Goal: Information Seeking & Learning: Check status

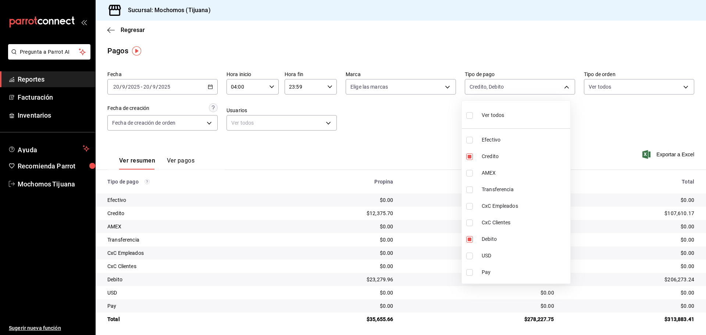
click at [124, 31] on div at bounding box center [353, 167] width 706 height 335
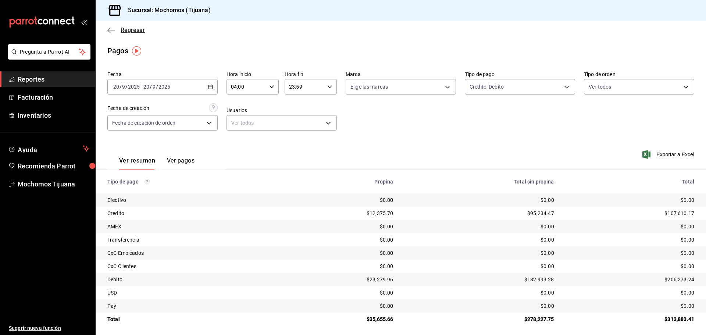
click at [126, 29] on span "Regresar" at bounding box center [133, 29] width 24 height 7
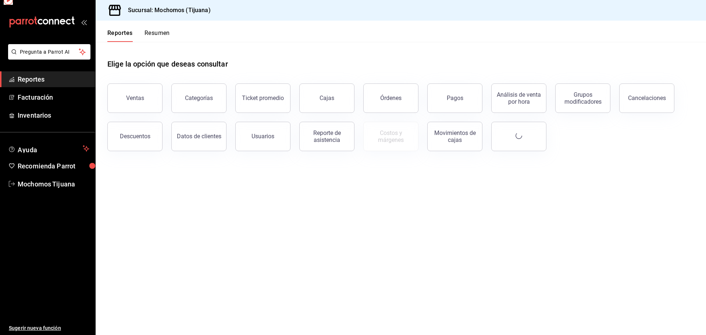
click at [126, 29] on div "Reportes Resumen" at bounding box center [133, 31] width 74 height 21
click at [460, 98] on div "Pagos" at bounding box center [454, 97] width 17 height 7
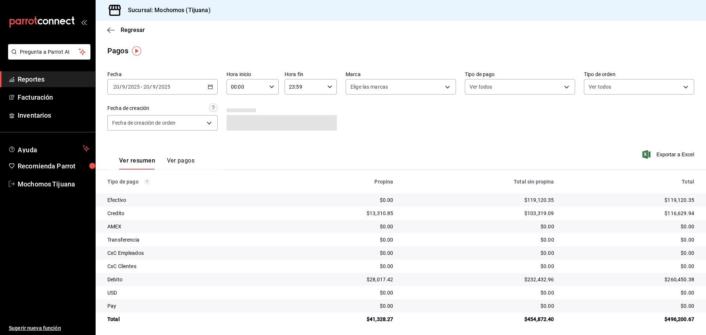
click at [209, 86] on \(Stroke\) "button" at bounding box center [210, 86] width 4 height 0
click at [271, 84] on div "00:00 Hora inicio" at bounding box center [252, 86] width 52 height 15
click at [271, 84] on div at bounding box center [353, 167] width 706 height 335
click at [271, 84] on icon "button" at bounding box center [271, 86] width 5 height 5
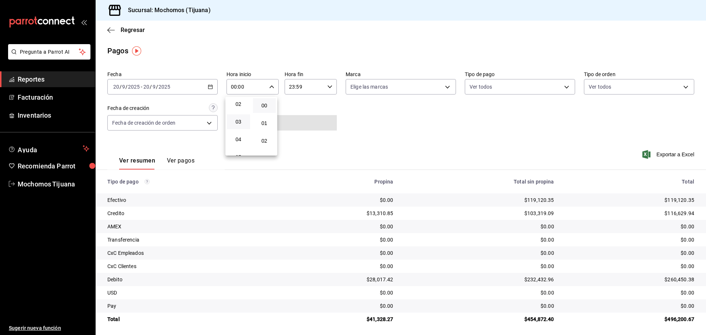
click at [236, 125] on button "03" at bounding box center [238, 121] width 23 height 15
type input "03:00"
click at [563, 89] on div at bounding box center [353, 167] width 706 height 335
click at [563, 86] on body "Pregunta a Parrot AI Reportes Facturación Inventarios Ayuda Recomienda Parrot M…" at bounding box center [353, 167] width 706 height 335
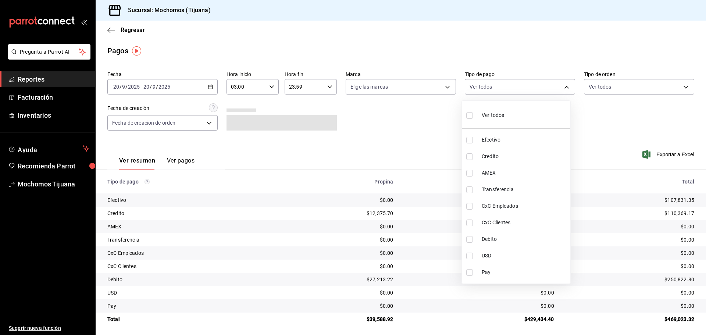
click at [471, 157] on input "checkbox" at bounding box center [469, 156] width 7 height 7
checkbox input "true"
type input "a27a072c-b141-4985-9f83-ae60dbe2196b"
click at [471, 240] on input "checkbox" at bounding box center [472, 239] width 7 height 7
checkbox input "true"
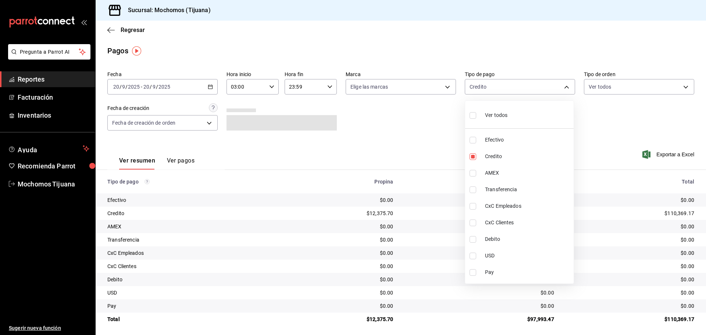
type input "a27a072c-b141-4985-9f83-ae60dbe2196b,b7370aa5-450f-4a05-bab4-2784151f97fb"
click at [123, 30] on div at bounding box center [353, 167] width 706 height 335
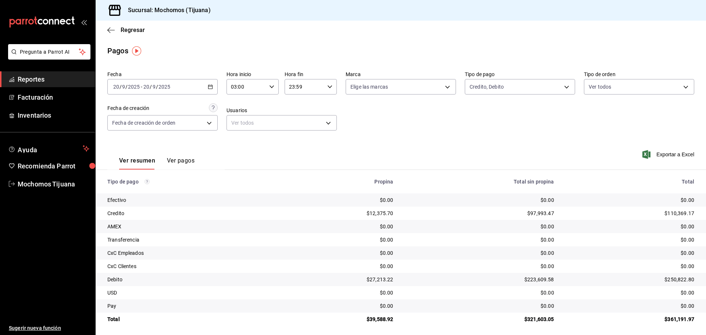
click at [123, 30] on span "Regresar" at bounding box center [133, 29] width 24 height 7
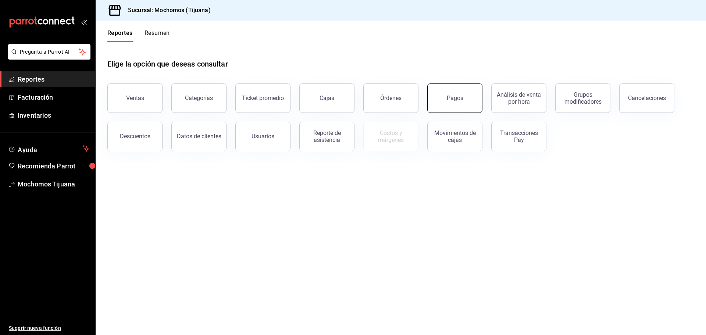
click at [442, 104] on button "Pagos" at bounding box center [454, 97] width 55 height 29
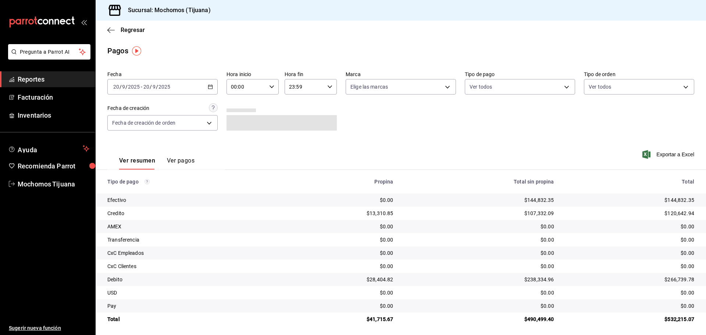
click at [270, 86] on icon "button" at bounding box center [271, 86] width 5 height 5
click at [240, 138] on span "04" at bounding box center [238, 139] width 14 height 6
type input "04:00"
click at [561, 87] on div at bounding box center [353, 167] width 706 height 335
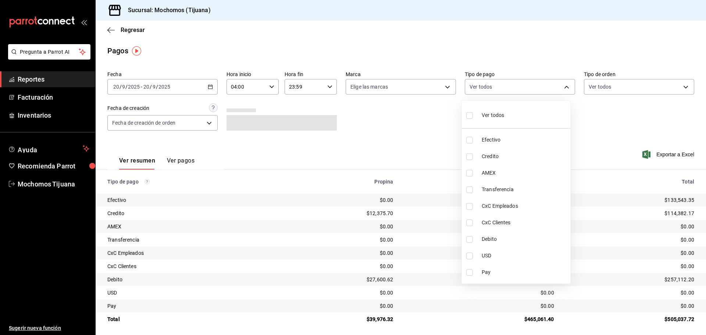
click at [561, 87] on body "Pregunta a Parrot AI Reportes Facturación Inventarios Ayuda Recomienda Parrot M…" at bounding box center [353, 167] width 706 height 335
click at [469, 156] on input "checkbox" at bounding box center [469, 156] width 7 height 7
checkbox input "true"
click at [468, 238] on li "Debito" at bounding box center [519, 239] width 108 height 17
type input "a27a072c-b141-4985-9f83-ae60dbe2196b,b7370aa5-450f-4a05-bab4-2784151f97fb"
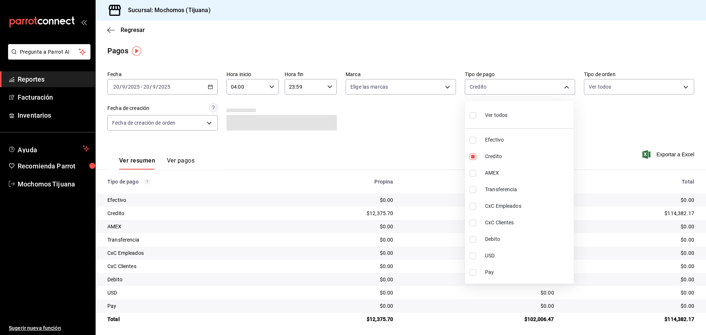
checkbox input "true"
click at [467, 116] on input "checkbox" at bounding box center [469, 115] width 7 height 7
checkbox input "true"
type input "e823c082-5bf3-4e6e-b961-f7623faa40a9,a27a072c-b141-4985-9f83-ae60dbe2196b,28e67…"
checkbox input "true"
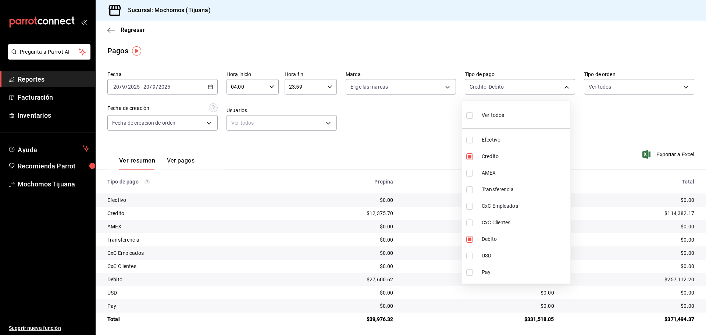
checkbox input "true"
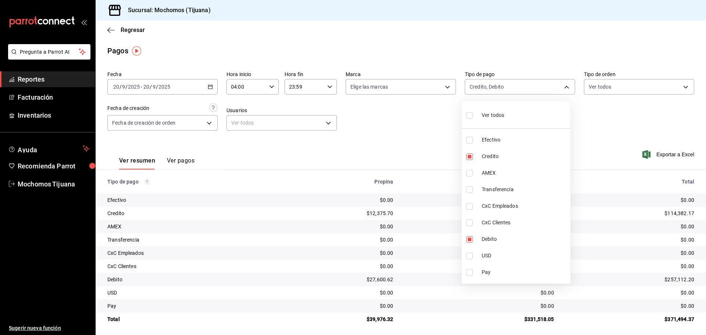
checkbox input "true"
click at [124, 29] on div at bounding box center [353, 167] width 706 height 335
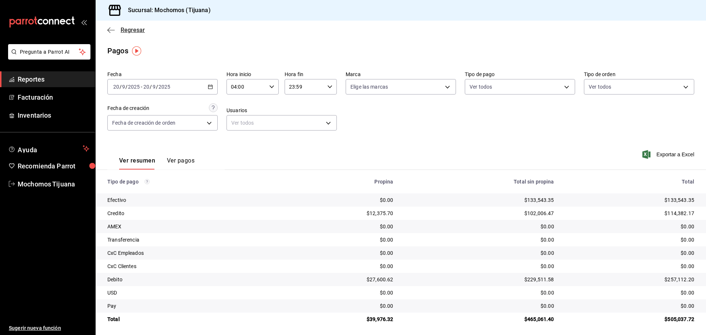
click at [124, 29] on span "Regresar" at bounding box center [133, 29] width 24 height 7
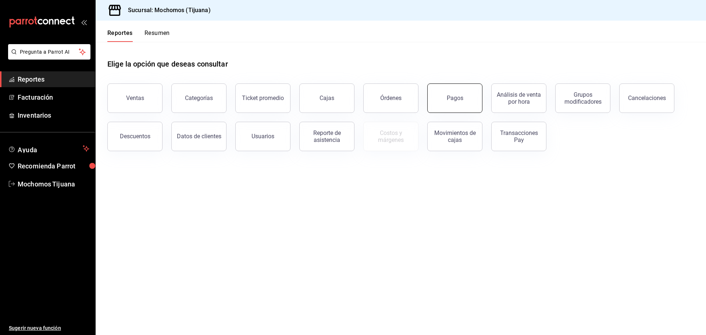
click at [444, 91] on button "Pagos" at bounding box center [454, 97] width 55 height 29
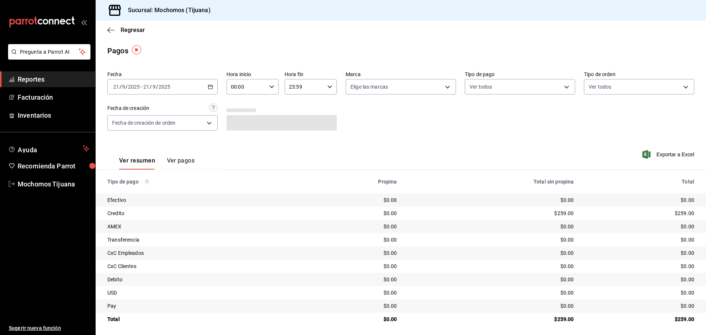
scroll to position [3, 0]
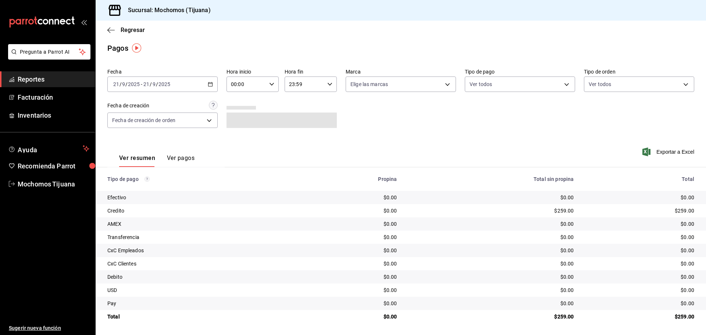
click at [208, 83] on \(Stroke\) "button" at bounding box center [210, 83] width 4 height 0
click at [123, 188] on span "Rango de fechas" at bounding box center [142, 189] width 57 height 8
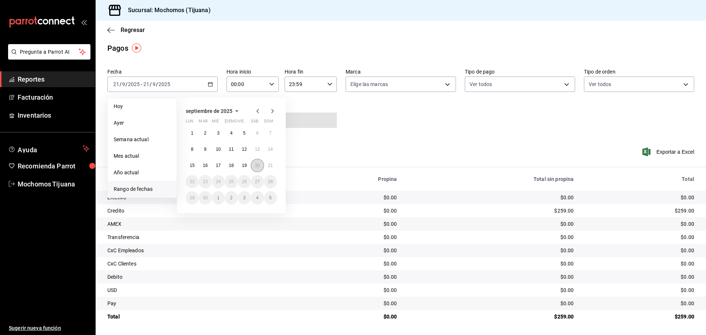
click at [257, 164] on abbr "20" at bounding box center [257, 165] width 5 height 5
click at [269, 164] on abbr "21" at bounding box center [270, 165] width 5 height 5
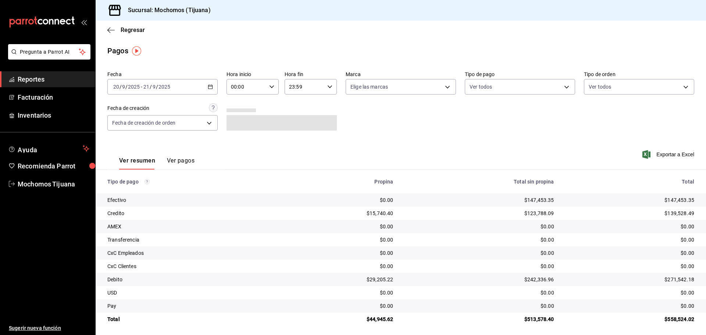
click at [269, 88] on icon "button" at bounding box center [271, 86] width 5 height 5
click at [237, 135] on button "04" at bounding box center [238, 139] width 23 height 15
type input "04:00"
click at [228, 132] on button "04" at bounding box center [239, 139] width 23 height 15
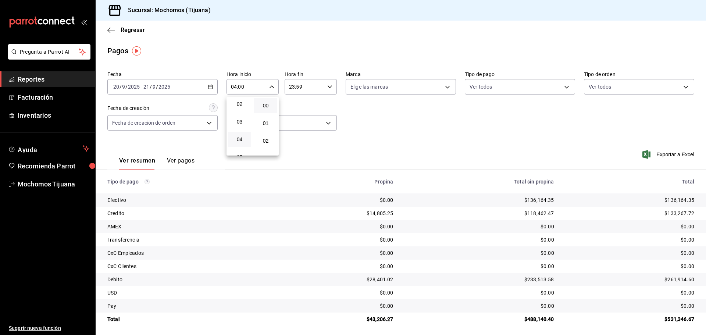
click at [330, 86] on div at bounding box center [353, 167] width 706 height 335
click at [329, 85] on icon "button" at bounding box center [329, 86] width 5 height 5
click at [295, 107] on span "04" at bounding box center [295, 106] width 14 height 6
type input "04:59"
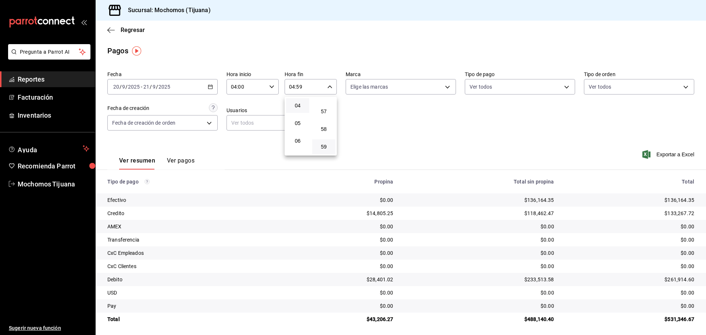
click at [455, 103] on div at bounding box center [353, 167] width 706 height 335
click at [560, 86] on body "Pregunta a Parrot AI Reportes Facturación Inventarios Ayuda Recomienda Parrot M…" at bounding box center [353, 167] width 706 height 335
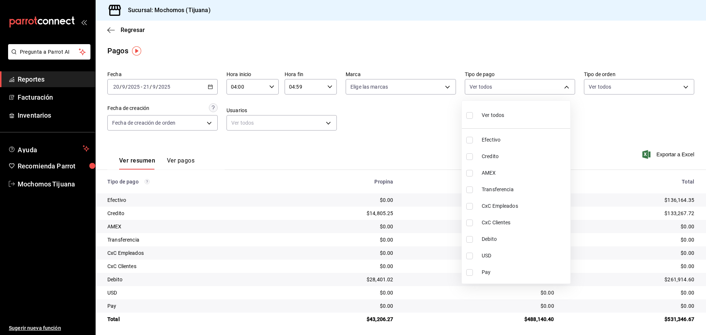
click at [473, 157] on label at bounding box center [471, 156] width 10 height 7
click at [473, 157] on input "checkbox" at bounding box center [469, 156] width 7 height 7
checkbox input "false"
click at [474, 158] on input "checkbox" at bounding box center [472, 156] width 7 height 7
checkbox input "true"
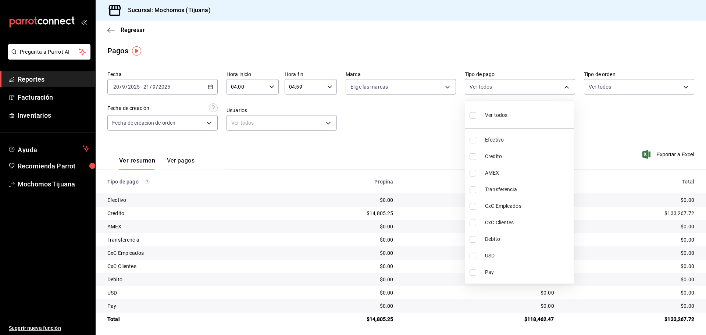
type input "a27a072c-b141-4985-9f83-ae60dbe2196b"
click at [473, 238] on input "checkbox" at bounding box center [472, 239] width 7 height 7
checkbox input "true"
type input "a27a072c-b141-4985-9f83-ae60dbe2196b,b7370aa5-450f-4a05-bab4-2784151f97fb"
click at [129, 28] on div at bounding box center [353, 167] width 706 height 335
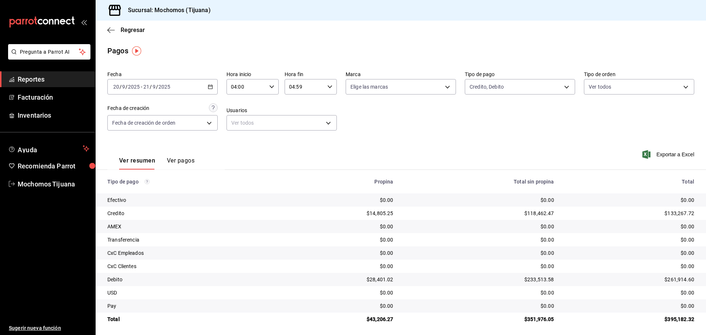
click at [129, 28] on span "Regresar" at bounding box center [133, 29] width 24 height 7
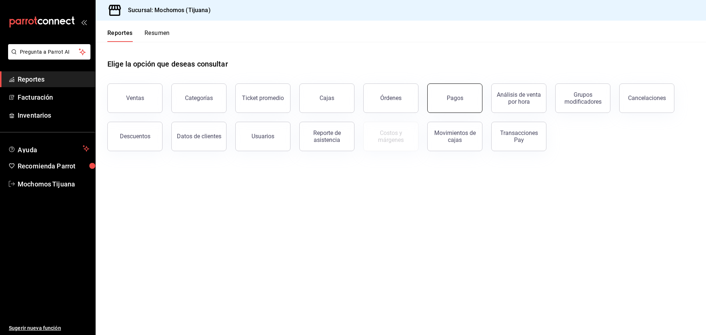
click at [455, 99] on div "Pagos" at bounding box center [454, 97] width 17 height 7
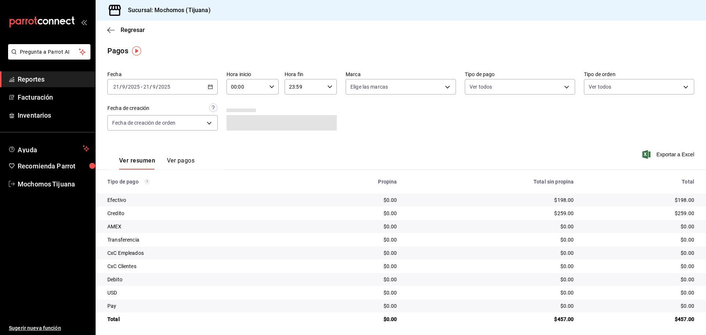
click at [212, 88] on div "[DATE] [DATE] - [DATE] [DATE]" at bounding box center [162, 86] width 110 height 15
click at [126, 192] on span "Rango de fechas" at bounding box center [142, 192] width 57 height 8
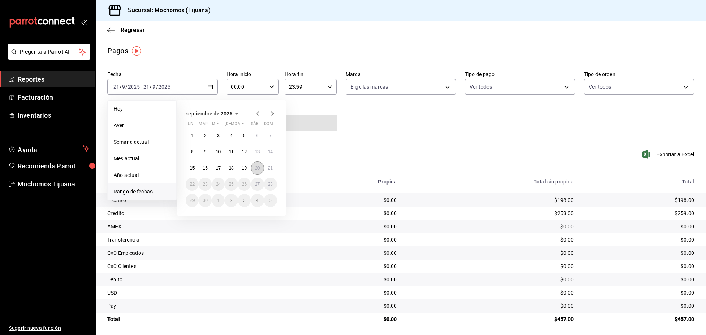
click at [256, 169] on abbr "20" at bounding box center [257, 167] width 5 height 5
click at [268, 166] on abbr "21" at bounding box center [270, 167] width 5 height 5
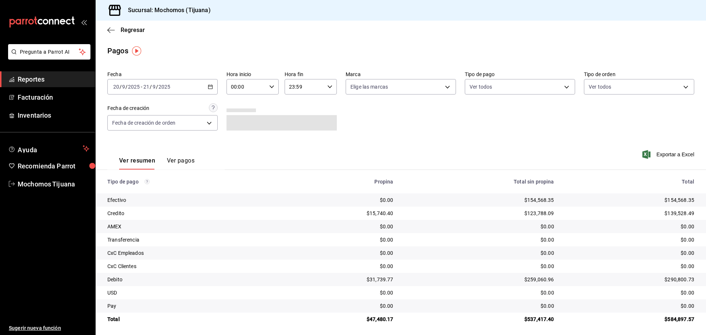
click at [269, 86] on icon "button" at bounding box center [271, 86] width 5 height 5
click at [234, 141] on span "04" at bounding box center [238, 139] width 14 height 6
type input "04:00"
click at [326, 85] on div at bounding box center [353, 167] width 706 height 335
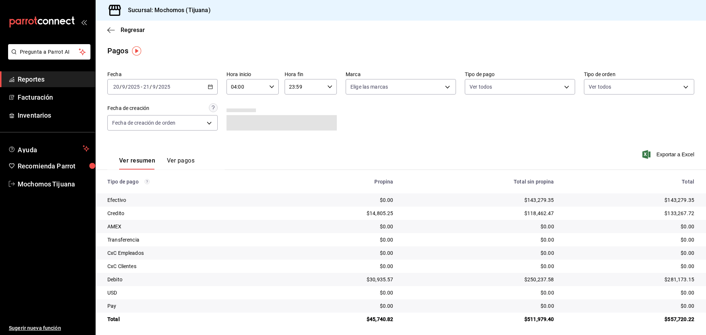
click at [327, 85] on icon "button" at bounding box center [329, 86] width 5 height 5
click at [294, 103] on span "04" at bounding box center [295, 106] width 14 height 6
type input "04:59"
click at [561, 86] on div at bounding box center [353, 167] width 706 height 335
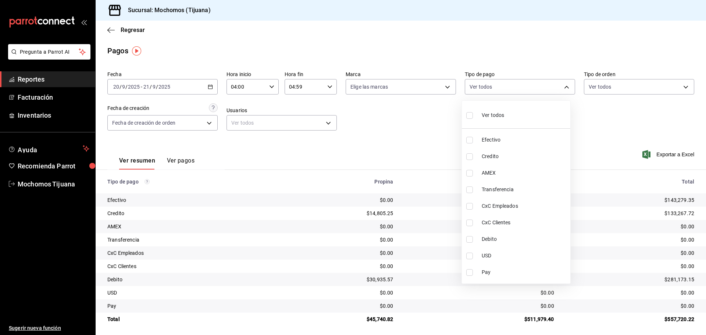
click at [561, 86] on body "Pregunta a Parrot AI Reportes Facturación Inventarios Ayuda Recomienda Parrot M…" at bounding box center [353, 167] width 706 height 335
click at [469, 157] on input "checkbox" at bounding box center [469, 156] width 7 height 7
checkbox input "true"
type input "a27a072c-b141-4985-9f83-ae60dbe2196b"
click at [471, 241] on input "checkbox" at bounding box center [472, 239] width 7 height 7
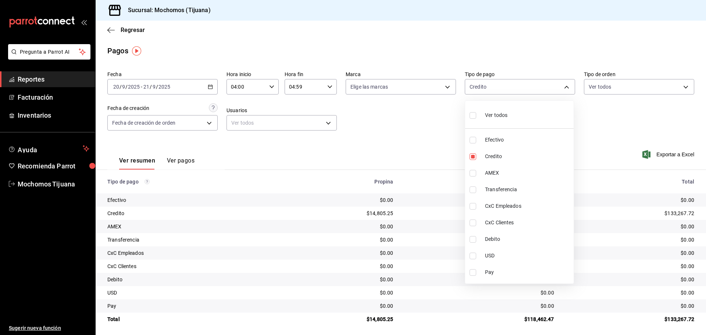
checkbox input "true"
type input "a27a072c-b141-4985-9f83-ae60dbe2196b,b7370aa5-450f-4a05-bab4-2784151f97fb"
click at [124, 29] on div at bounding box center [353, 167] width 706 height 335
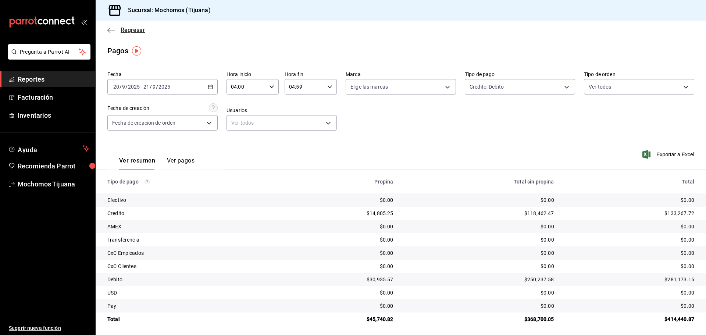
click at [136, 32] on span "Regresar" at bounding box center [133, 29] width 24 height 7
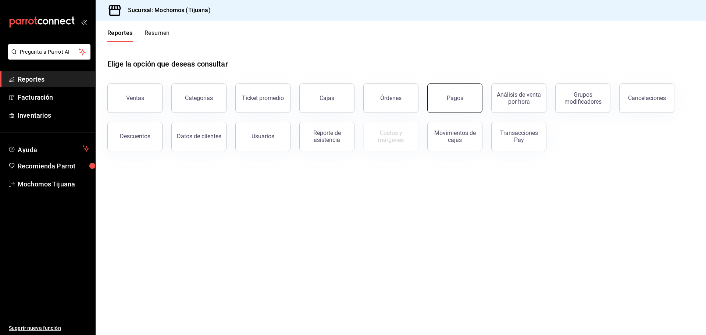
click at [446, 101] on button "Pagos" at bounding box center [454, 97] width 55 height 29
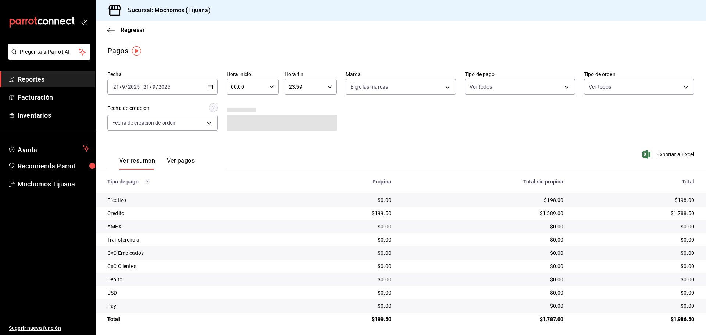
click at [212, 87] on div "[DATE] [DATE] - [DATE] [DATE]" at bounding box center [162, 86] width 110 height 15
click at [127, 190] on span "Rango de fechas" at bounding box center [142, 192] width 57 height 8
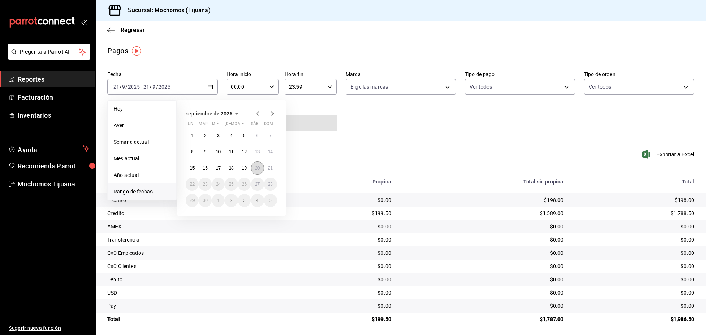
click at [257, 166] on abbr "20" at bounding box center [257, 167] width 5 height 5
click at [268, 166] on abbr "21" at bounding box center [270, 167] width 5 height 5
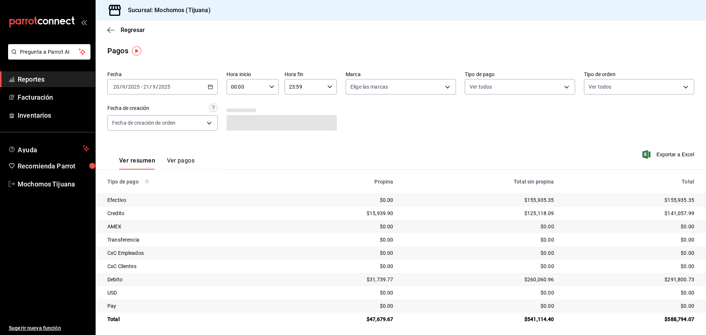
click at [272, 84] on div "00:00 Hora inicio" at bounding box center [252, 86] width 52 height 15
click at [237, 143] on button "04" at bounding box center [238, 139] width 23 height 15
type input "04:00"
click at [326, 86] on div at bounding box center [353, 167] width 706 height 335
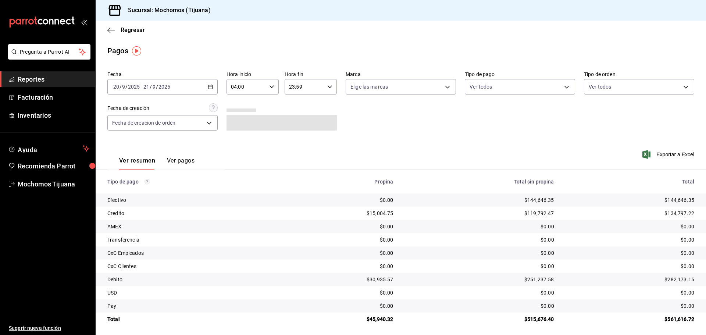
click at [327, 86] on icon "button" at bounding box center [329, 86] width 5 height 5
click at [300, 105] on span "04" at bounding box center [295, 103] width 14 height 6
type input "04:59"
click at [563, 86] on div at bounding box center [353, 167] width 706 height 335
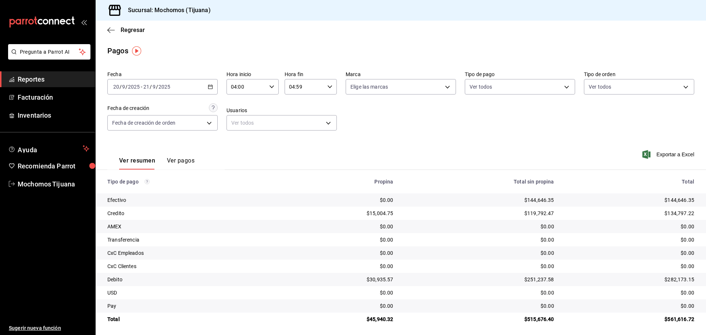
click at [563, 86] on body "Pregunta a Parrot AI Reportes Facturación Inventarios Ayuda Recomienda Parrot M…" at bounding box center [353, 167] width 706 height 335
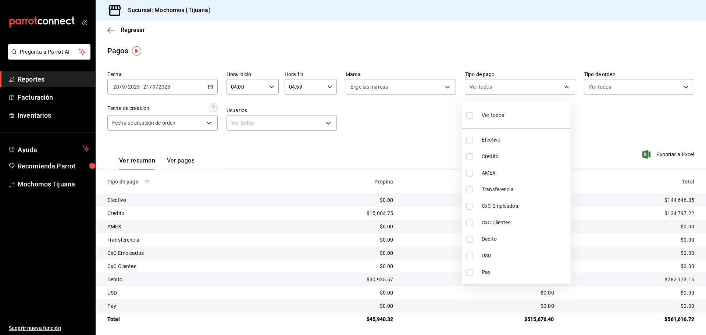
click at [469, 155] on input "checkbox" at bounding box center [469, 156] width 7 height 7
checkbox input "true"
type input "a27a072c-b141-4985-9f83-ae60dbe2196b"
click at [473, 241] on input "checkbox" at bounding box center [472, 239] width 7 height 7
checkbox input "true"
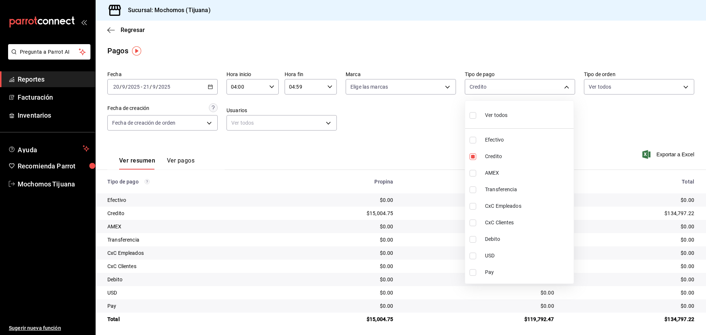
type input "a27a072c-b141-4985-9f83-ae60dbe2196b,b7370aa5-450f-4a05-bab4-2784151f97fb"
click at [126, 29] on div at bounding box center [353, 167] width 706 height 335
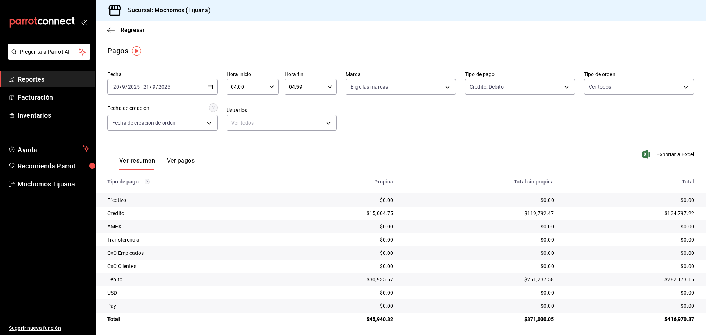
click at [126, 29] on div "Ver todos Efectivo Credito AMEX Transferencia CxC Empleados CxC Clientes Debito…" at bounding box center [353, 167] width 706 height 335
click at [126, 29] on span "Regresar" at bounding box center [133, 29] width 24 height 7
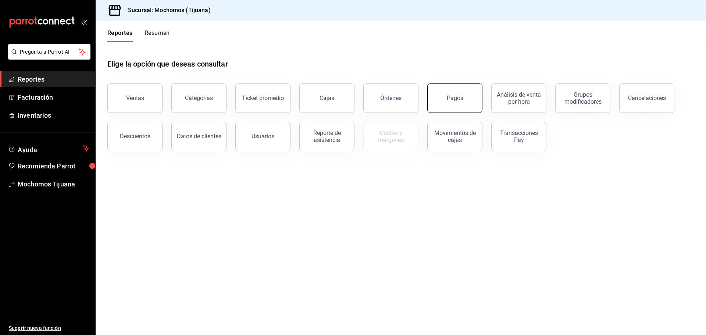
click at [444, 98] on button "Pagos" at bounding box center [454, 97] width 55 height 29
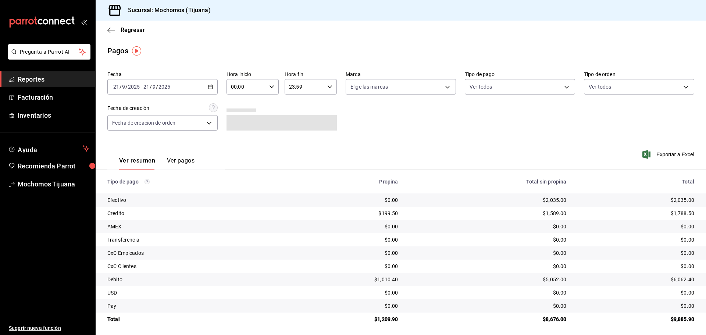
click at [209, 87] on icon "button" at bounding box center [210, 86] width 5 height 5
click at [129, 192] on span "Rango de fechas" at bounding box center [142, 192] width 57 height 8
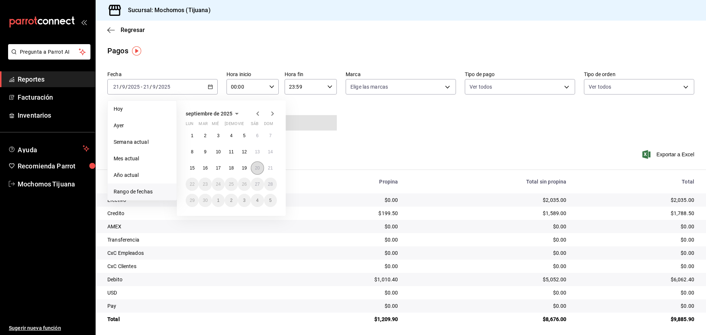
click at [252, 167] on button "20" at bounding box center [257, 167] width 13 height 13
click at [270, 166] on abbr "21" at bounding box center [270, 167] width 5 height 5
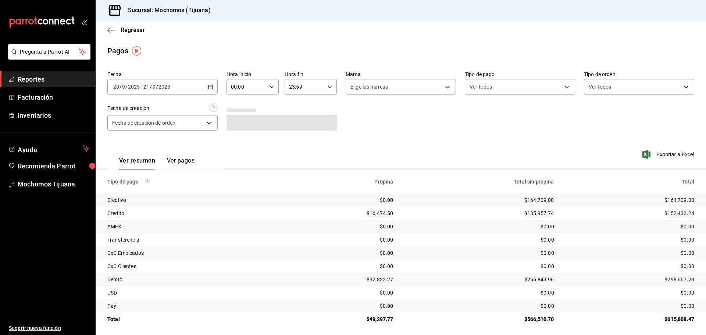
click at [269, 87] on icon "button" at bounding box center [271, 86] width 5 height 5
click at [236, 139] on span "04" at bounding box center [238, 139] width 14 height 6
type input "04:00"
click at [326, 84] on div at bounding box center [353, 167] width 706 height 335
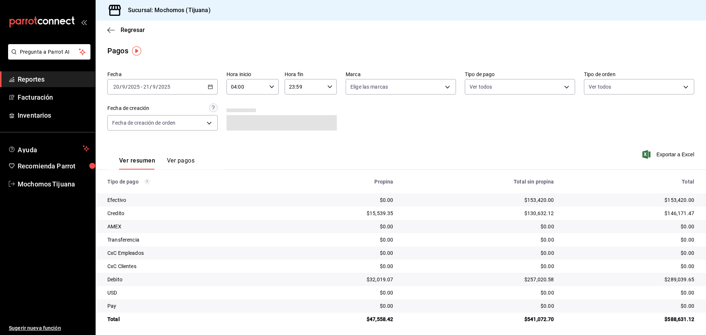
click at [327, 87] on icon "button" at bounding box center [329, 86] width 5 height 5
click at [292, 141] on span "04" at bounding box center [295, 139] width 14 height 6
type input "04:59"
click at [560, 87] on div at bounding box center [353, 167] width 706 height 335
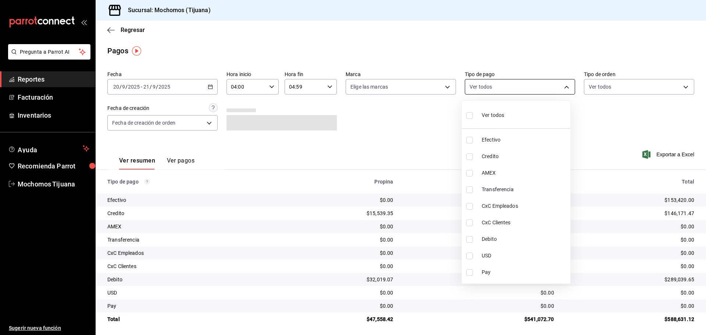
click at [562, 88] on body "Pregunta a Parrot AI Reportes Facturación Inventarios Ayuda Recomienda Parrot M…" at bounding box center [353, 167] width 706 height 335
click at [477, 157] on li "Credito" at bounding box center [516, 156] width 108 height 17
type input "a27a072c-b141-4985-9f83-ae60dbe2196b"
checkbox input "true"
click at [475, 242] on label at bounding box center [471, 239] width 10 height 7
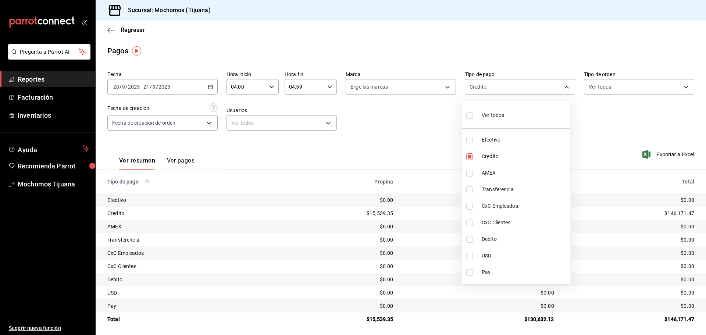
click at [473, 242] on input "checkbox" at bounding box center [469, 239] width 7 height 7
checkbox input "false"
type input "a27a072c-b141-4985-9f83-ae60dbe2196b"
click at [473, 240] on input "checkbox" at bounding box center [472, 239] width 7 height 7
checkbox input "true"
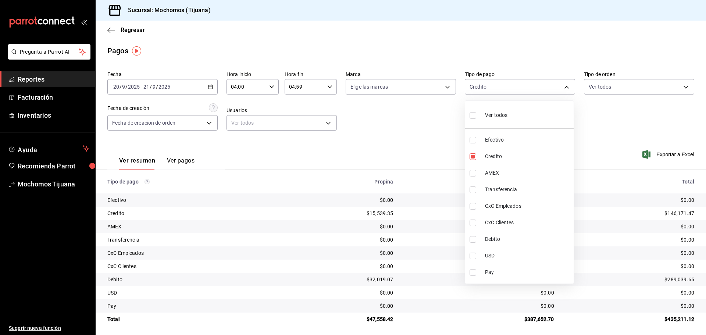
type input "a27a072c-b141-4985-9f83-ae60dbe2196b,b7370aa5-450f-4a05-bab4-2784151f97fb"
click at [404, 147] on div at bounding box center [353, 167] width 706 height 335
click at [565, 85] on body "Pregunta a Parrot AI Reportes Facturación Inventarios Ayuda Recomienda Parrot M…" at bounding box center [353, 167] width 706 height 335
click at [470, 113] on input "checkbox" at bounding box center [469, 115] width 7 height 7
checkbox input "true"
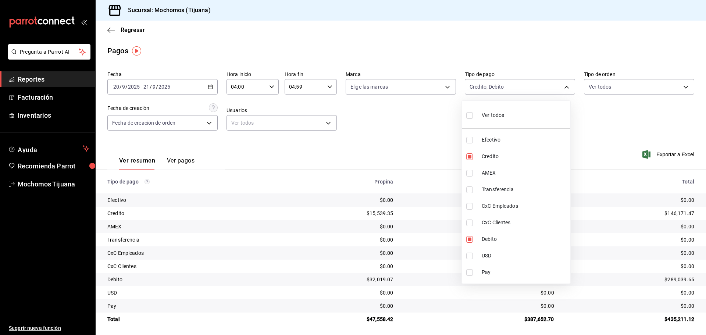
type input "e823c082-5bf3-4e6e-b961-f7623faa40a9,a27a072c-b141-4985-9f83-ae60dbe2196b,28e67…"
checkbox input "true"
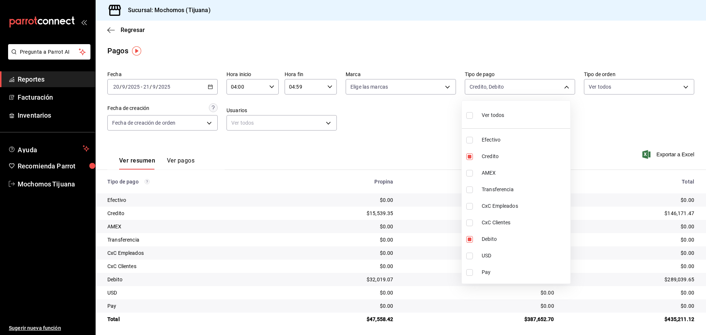
checkbox input "true"
click at [122, 25] on div at bounding box center [353, 167] width 706 height 335
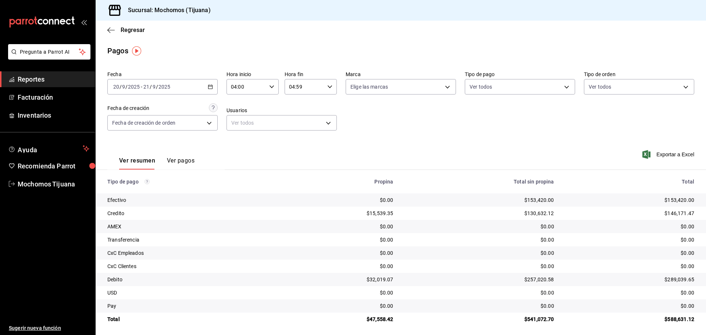
click at [123, 27] on span "Regresar" at bounding box center [133, 29] width 24 height 7
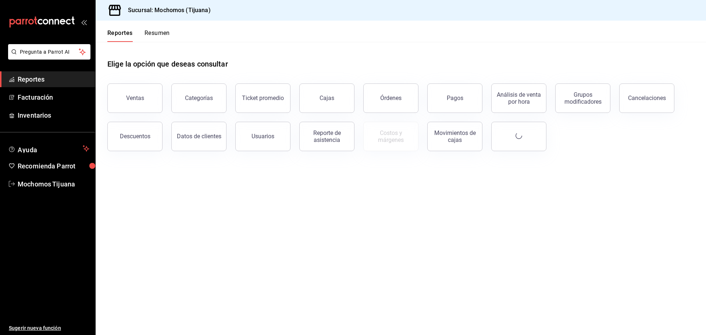
click at [123, 27] on div "Reportes Resumen" at bounding box center [133, 31] width 74 height 21
click at [477, 108] on button "Pagos" at bounding box center [454, 97] width 55 height 29
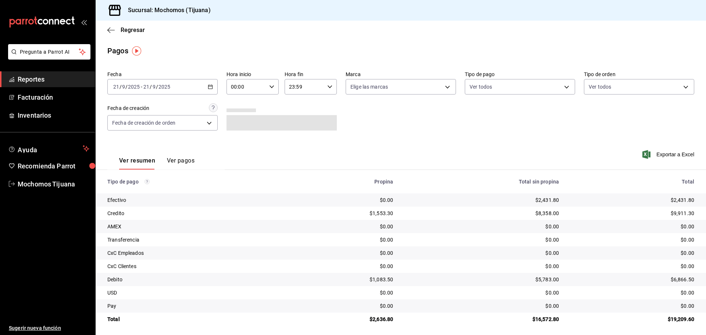
click at [208, 88] on icon "button" at bounding box center [210, 86] width 5 height 5
click at [139, 192] on span "Rango de fechas" at bounding box center [142, 192] width 57 height 8
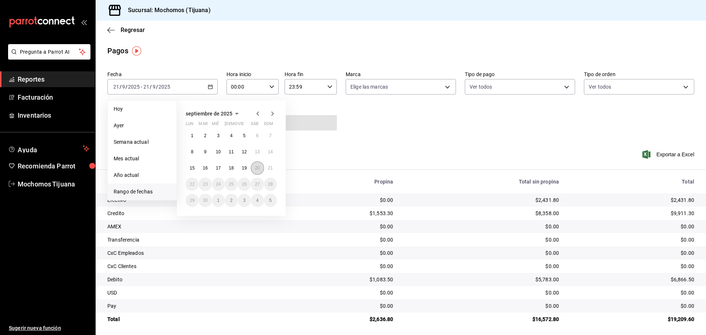
click at [258, 165] on abbr "20" at bounding box center [257, 167] width 5 height 5
click at [268, 168] on abbr "21" at bounding box center [270, 167] width 5 height 5
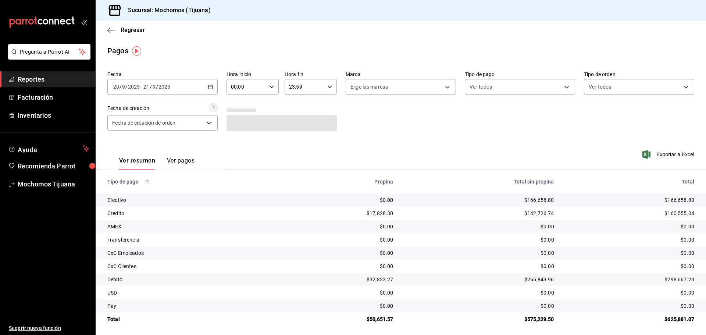
click at [270, 86] on icon "button" at bounding box center [271, 86] width 5 height 5
click at [235, 140] on span "04" at bounding box center [238, 139] width 14 height 6
type input "04:00"
click at [329, 84] on div at bounding box center [353, 167] width 706 height 335
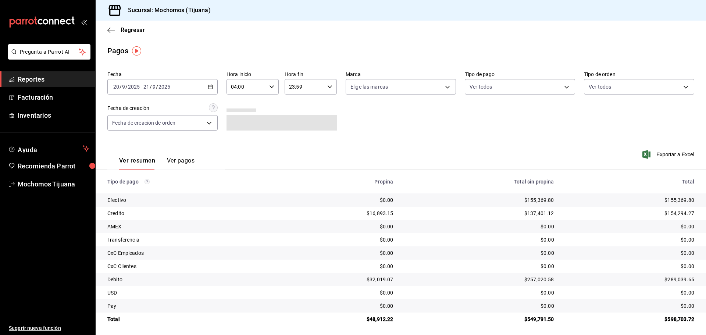
click at [327, 82] on div "23:59 Hora fin" at bounding box center [310, 86] width 52 height 15
click at [327, 82] on div at bounding box center [353, 167] width 706 height 335
click at [328, 87] on \(Stroke\) "button" at bounding box center [329, 86] width 4 height 3
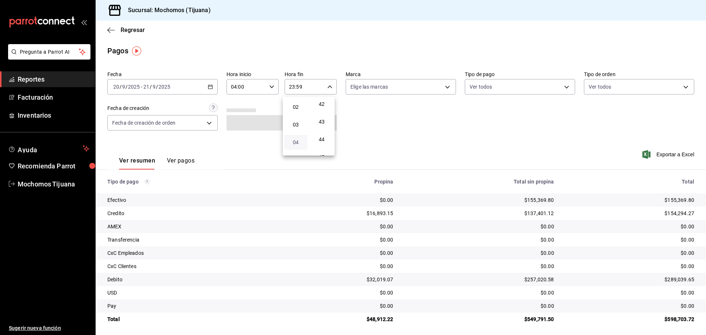
click at [293, 144] on span "04" at bounding box center [295, 142] width 14 height 6
type input "04:59"
click at [561, 87] on div at bounding box center [353, 167] width 706 height 335
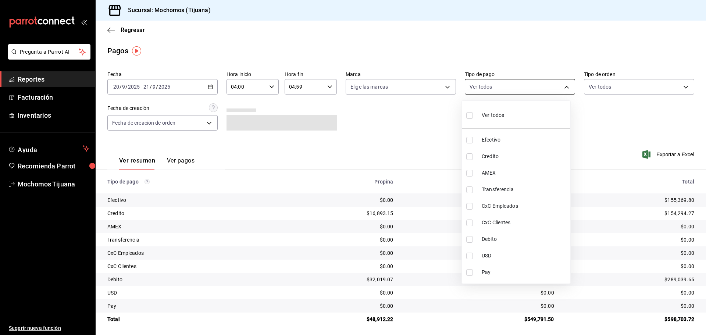
click at [565, 83] on body "Pregunta a Parrot AI Reportes Facturación Inventarios Ayuda Recomienda Parrot M…" at bounding box center [353, 167] width 706 height 335
click at [470, 159] on input "checkbox" at bounding box center [469, 156] width 7 height 7
checkbox input "true"
type input "a27a072c-b141-4985-9f83-ae60dbe2196b"
click at [471, 237] on input "checkbox" at bounding box center [469, 239] width 7 height 7
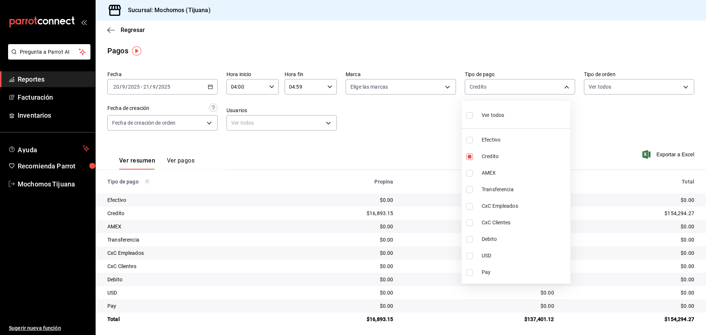
checkbox input "true"
type input "a27a072c-b141-4985-9f83-ae60dbe2196b,b7370aa5-450f-4a05-bab4-2784151f97fb"
